Goal: Task Accomplishment & Management: Use online tool/utility

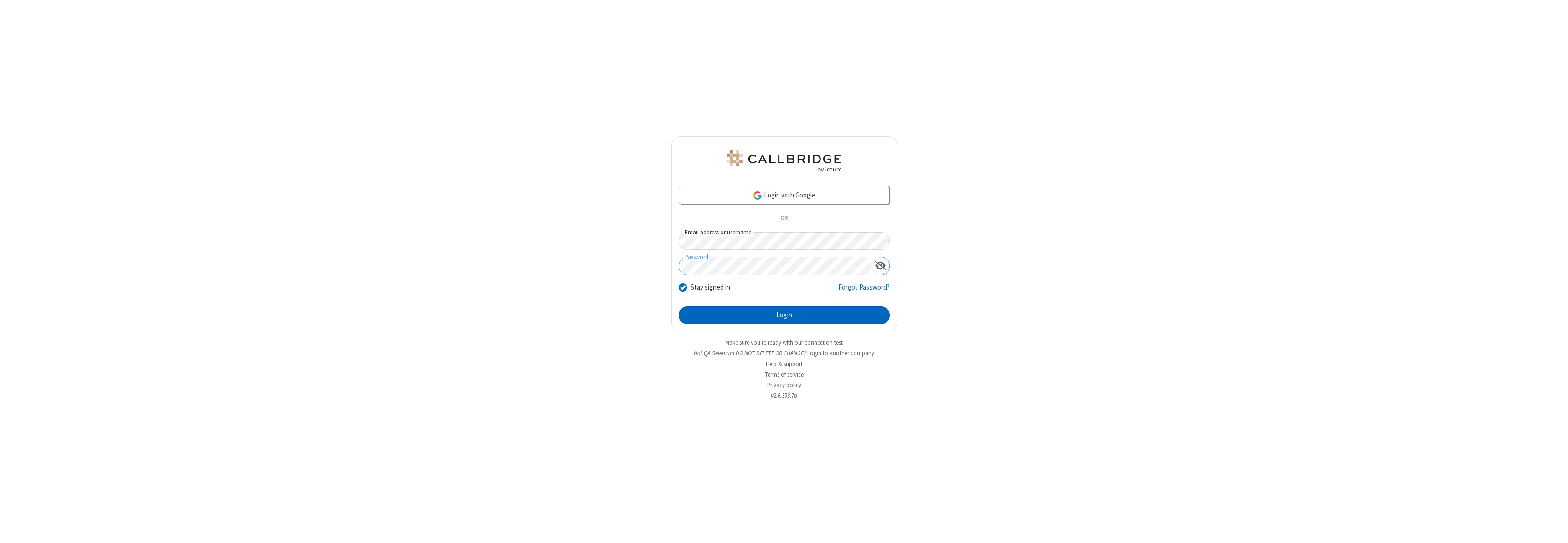
click at [784, 315] on button "Login" at bounding box center [784, 316] width 211 height 19
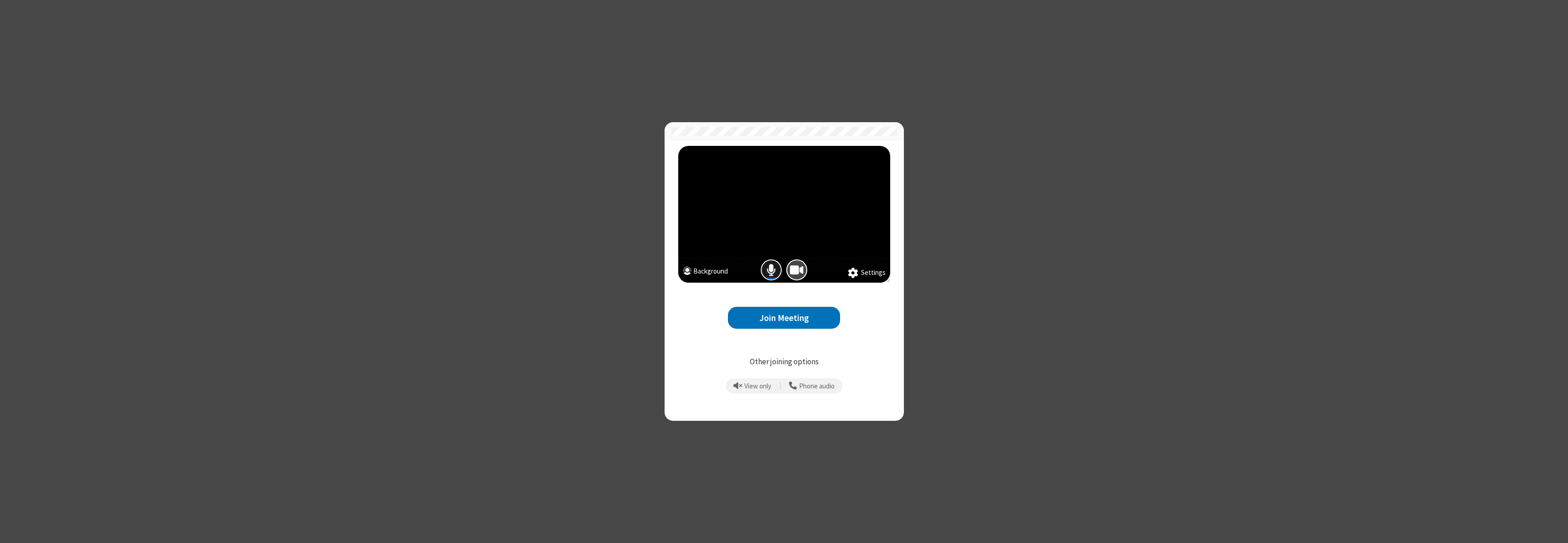
click at [772, 270] on span "Mic is on" at bounding box center [771, 270] width 9 height 13
click at [784, 317] on button "Join Meeting" at bounding box center [784, 317] width 112 height 22
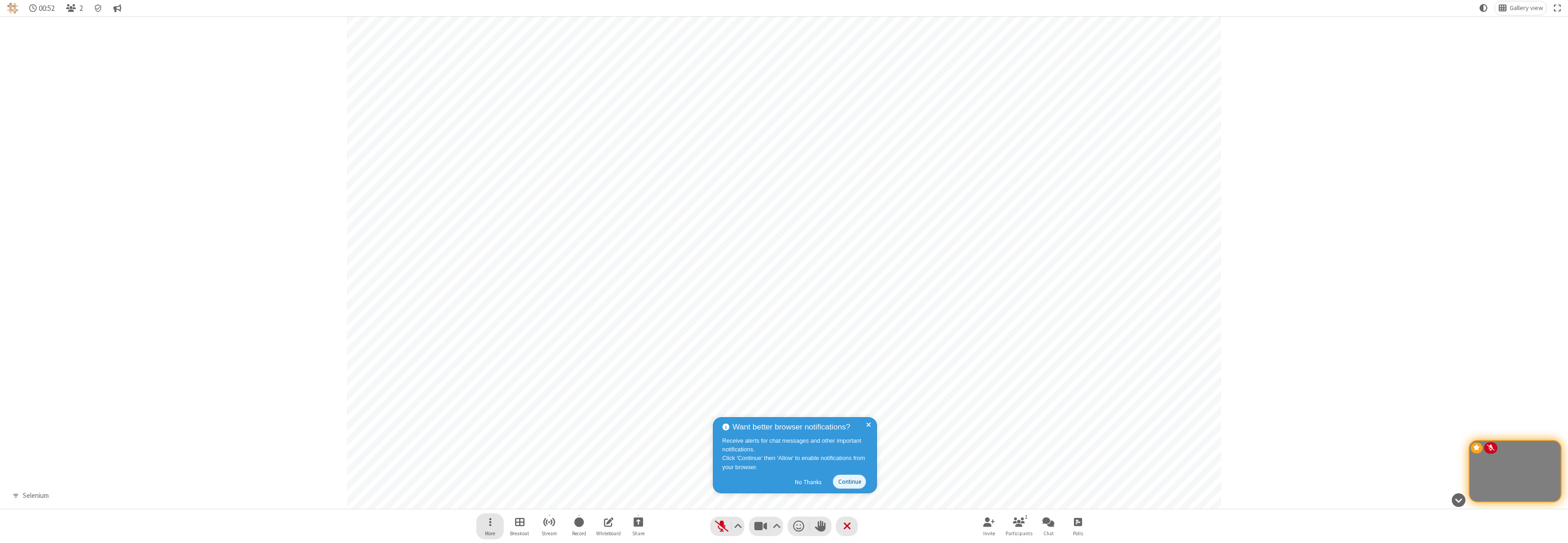
click at [490, 523] on span "Open menu" at bounding box center [491, 523] width 3 height 11
